Goal: Navigation & Orientation: Find specific page/section

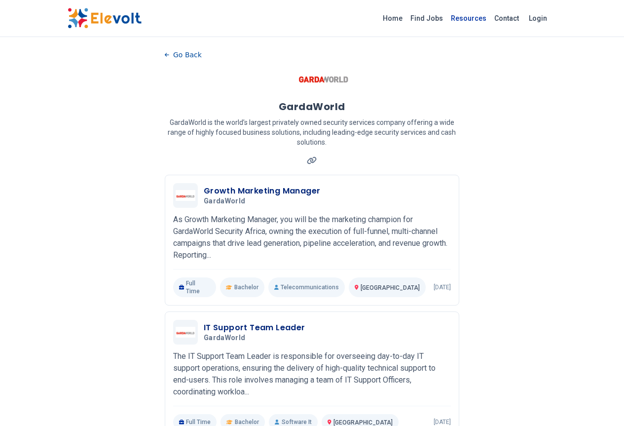
click at [490, 17] on link "Resources" at bounding box center [468, 18] width 43 height 16
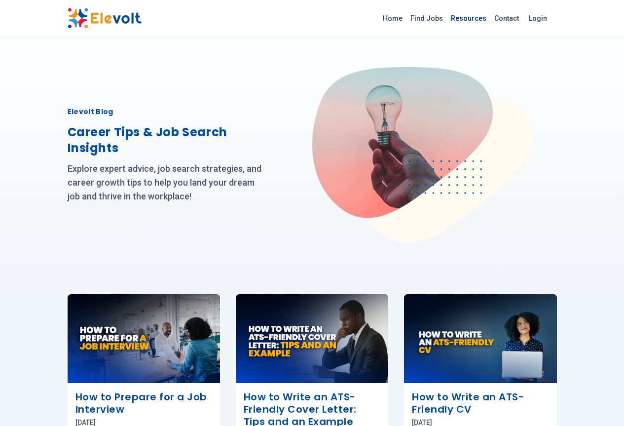
click at [490, 20] on link "Resources" at bounding box center [468, 18] width 43 height 16
click at [490, 19] on link "Resources" at bounding box center [468, 18] width 43 height 16
click at [406, 21] on link "Home" at bounding box center [393, 18] width 28 height 16
